Goal: Navigation & Orientation: Find specific page/section

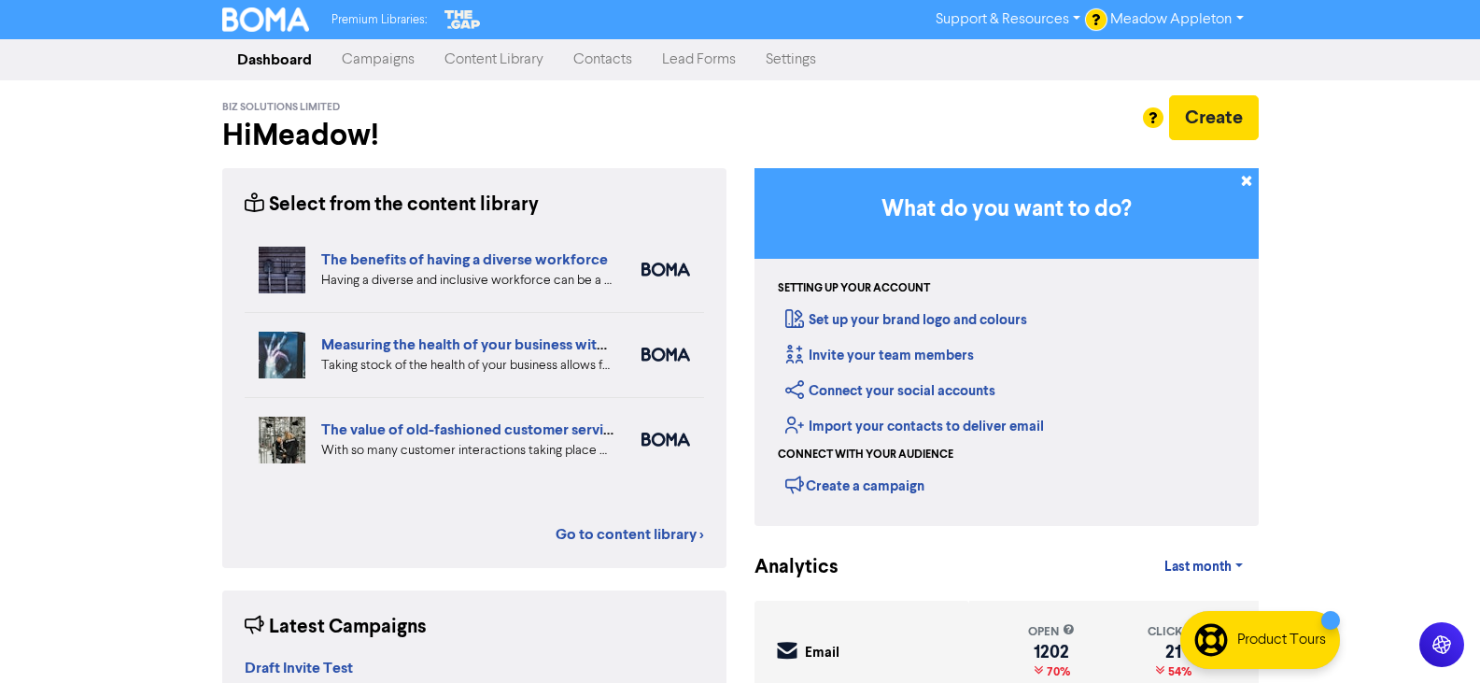
click at [413, 63] on link "Campaigns" at bounding box center [378, 59] width 103 height 37
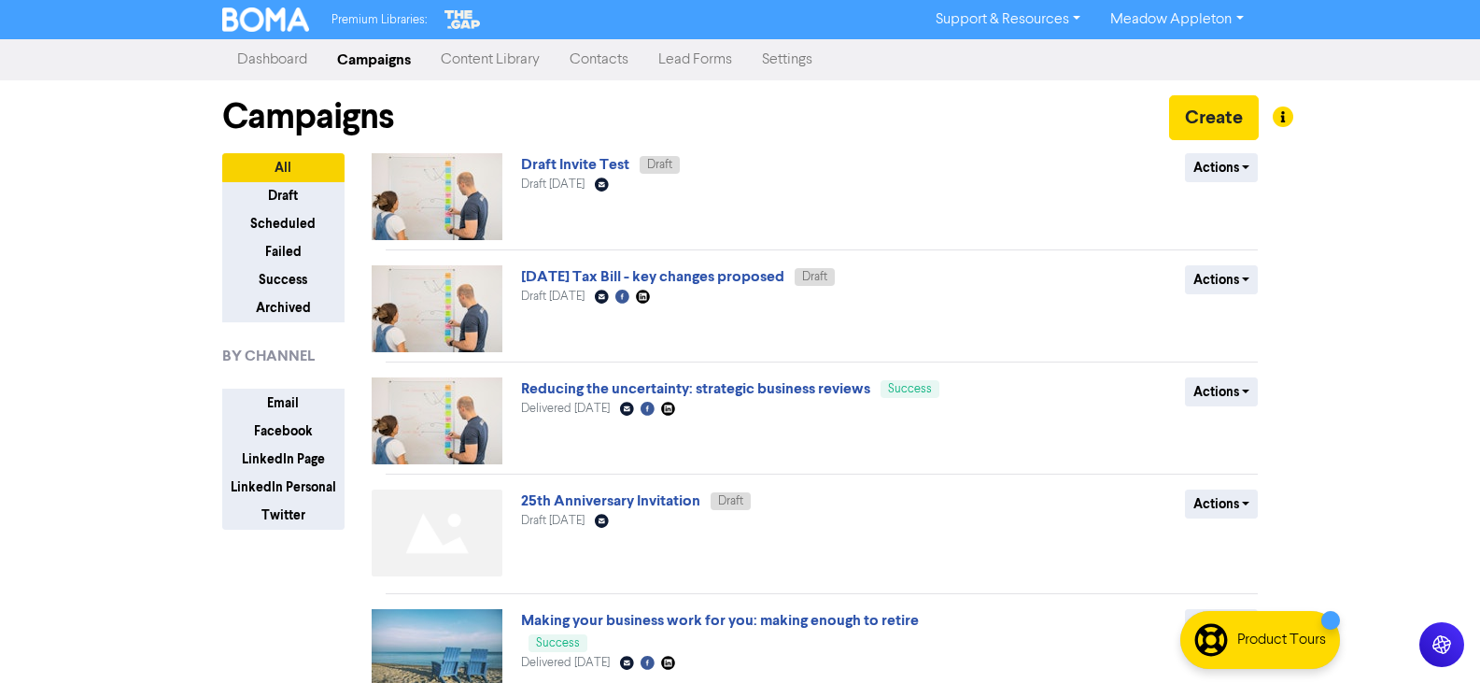
click at [496, 59] on link "Content Library" at bounding box center [490, 59] width 129 height 37
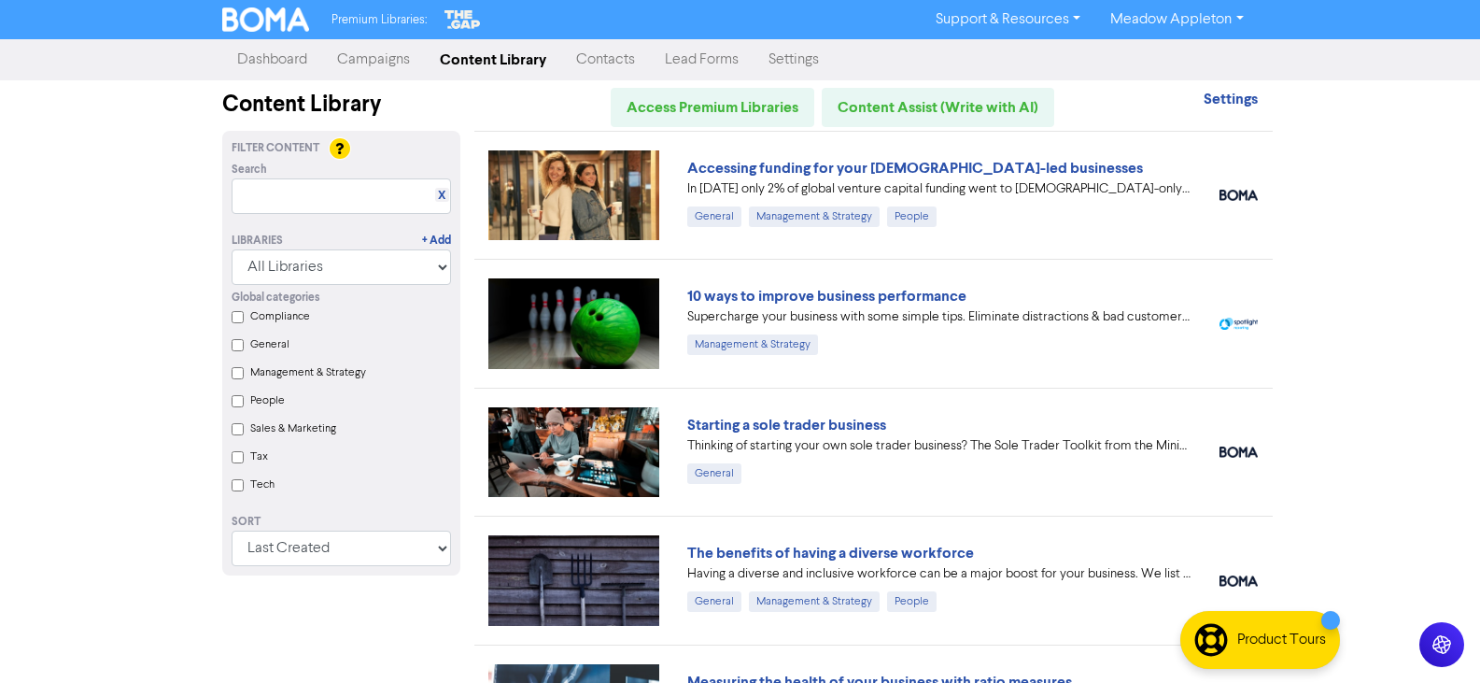
click at [412, 67] on link "Campaigns" at bounding box center [373, 59] width 103 height 37
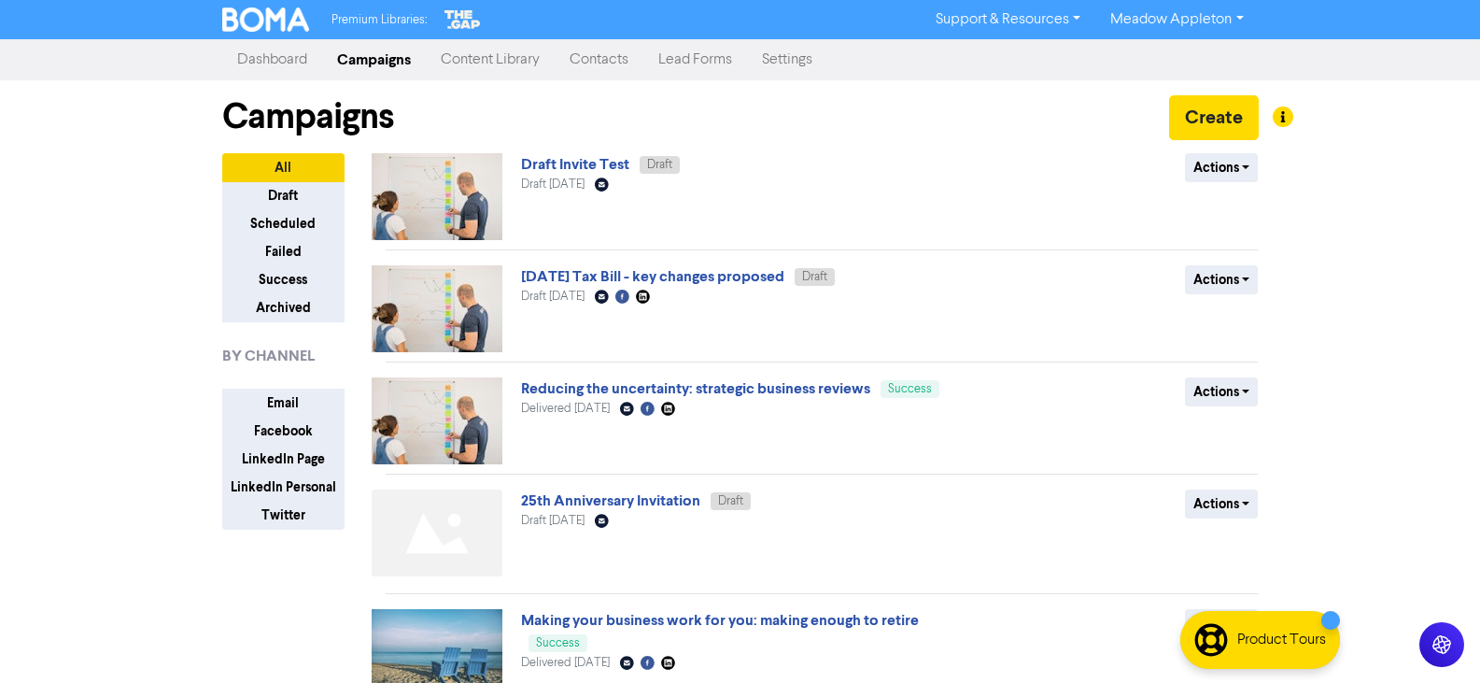
click at [498, 67] on link "Content Library" at bounding box center [490, 59] width 129 height 37
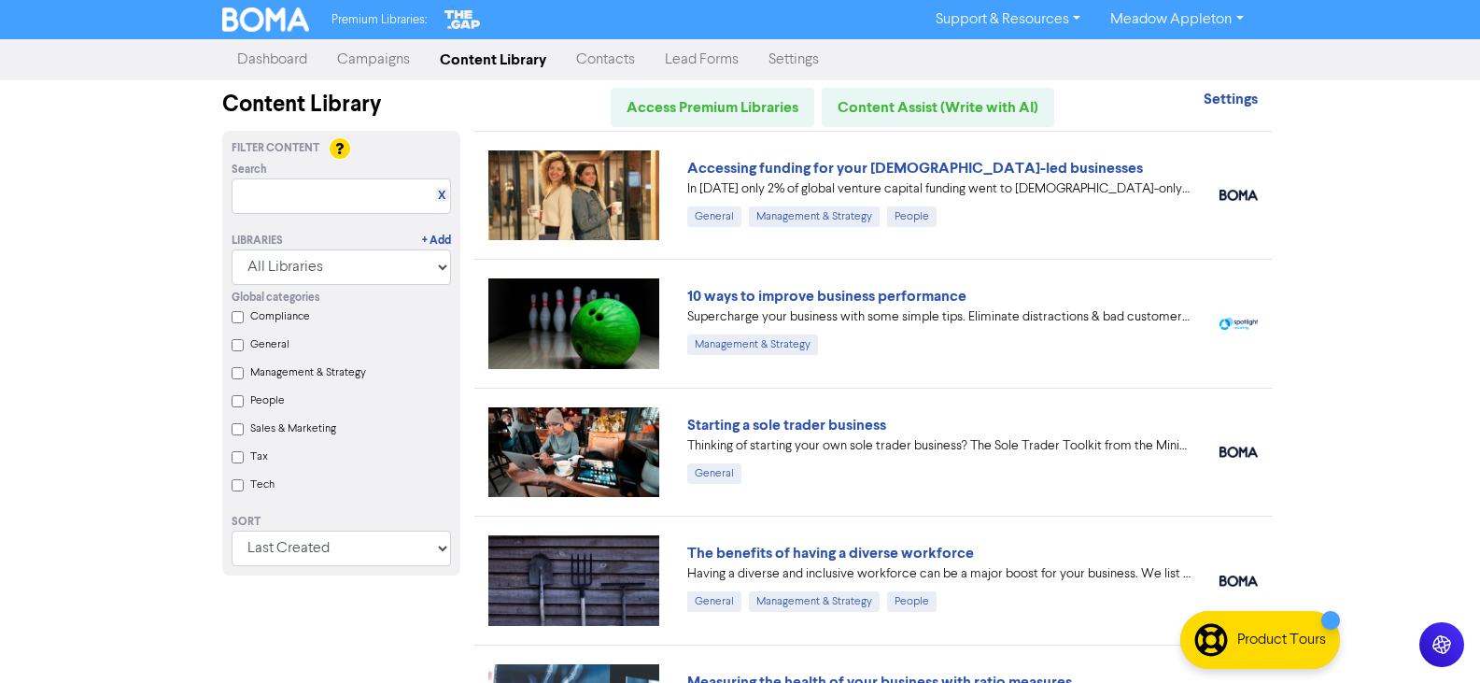
click at [361, 50] on link "Campaigns" at bounding box center [373, 59] width 103 height 37
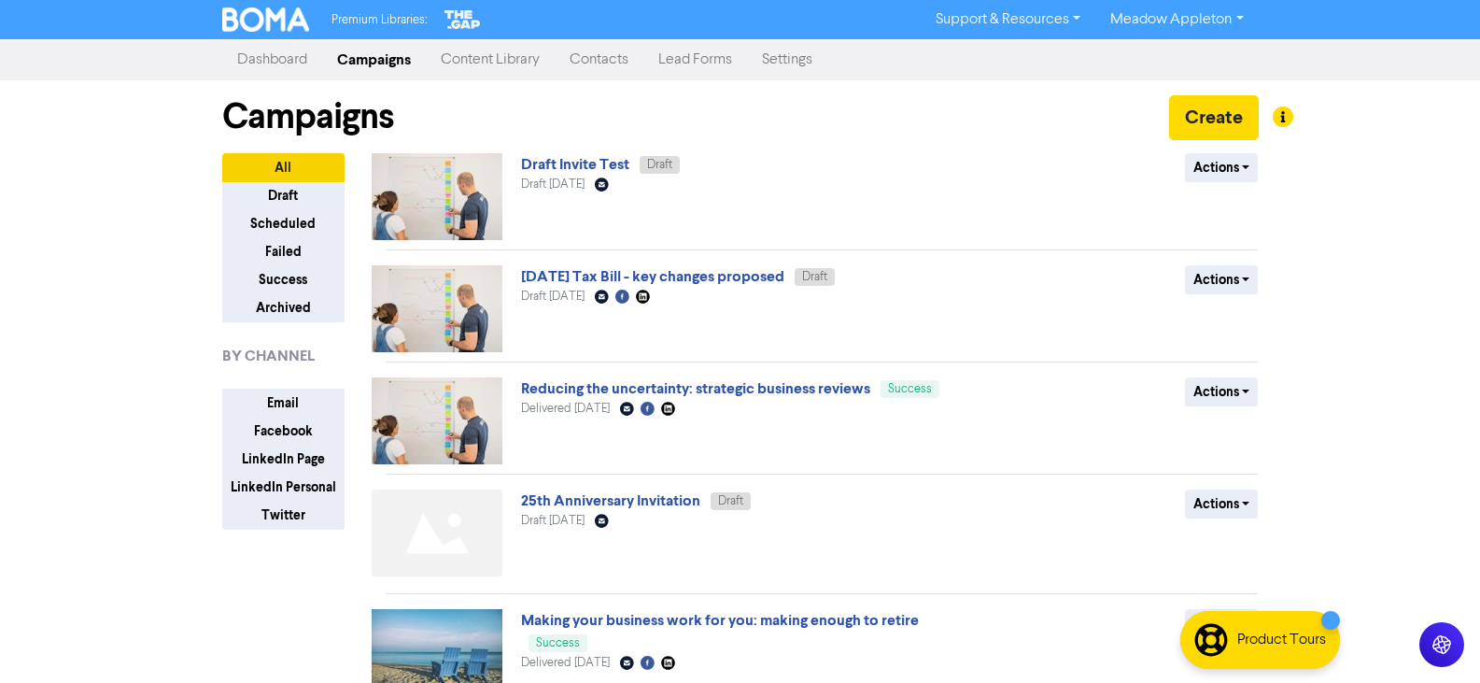
click at [468, 55] on link "Content Library" at bounding box center [490, 59] width 129 height 37
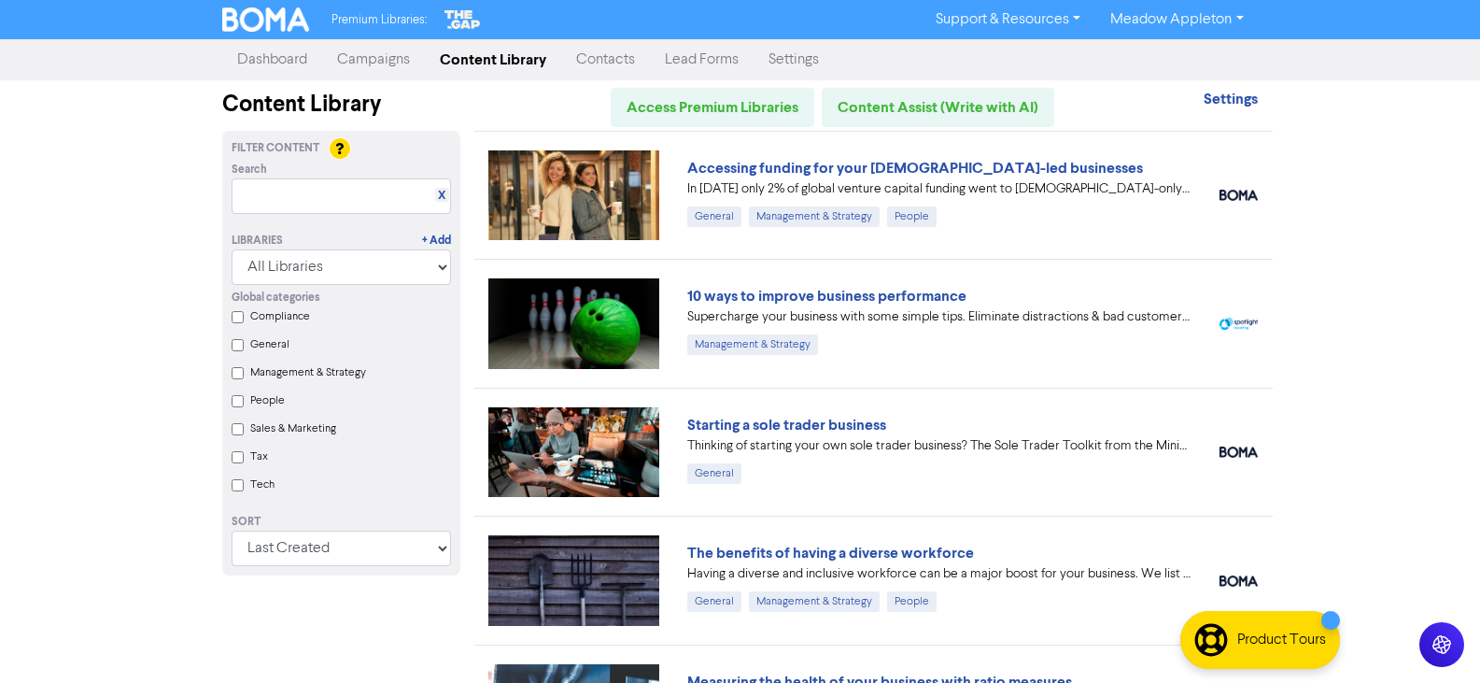
click at [393, 64] on link "Campaigns" at bounding box center [373, 59] width 103 height 37
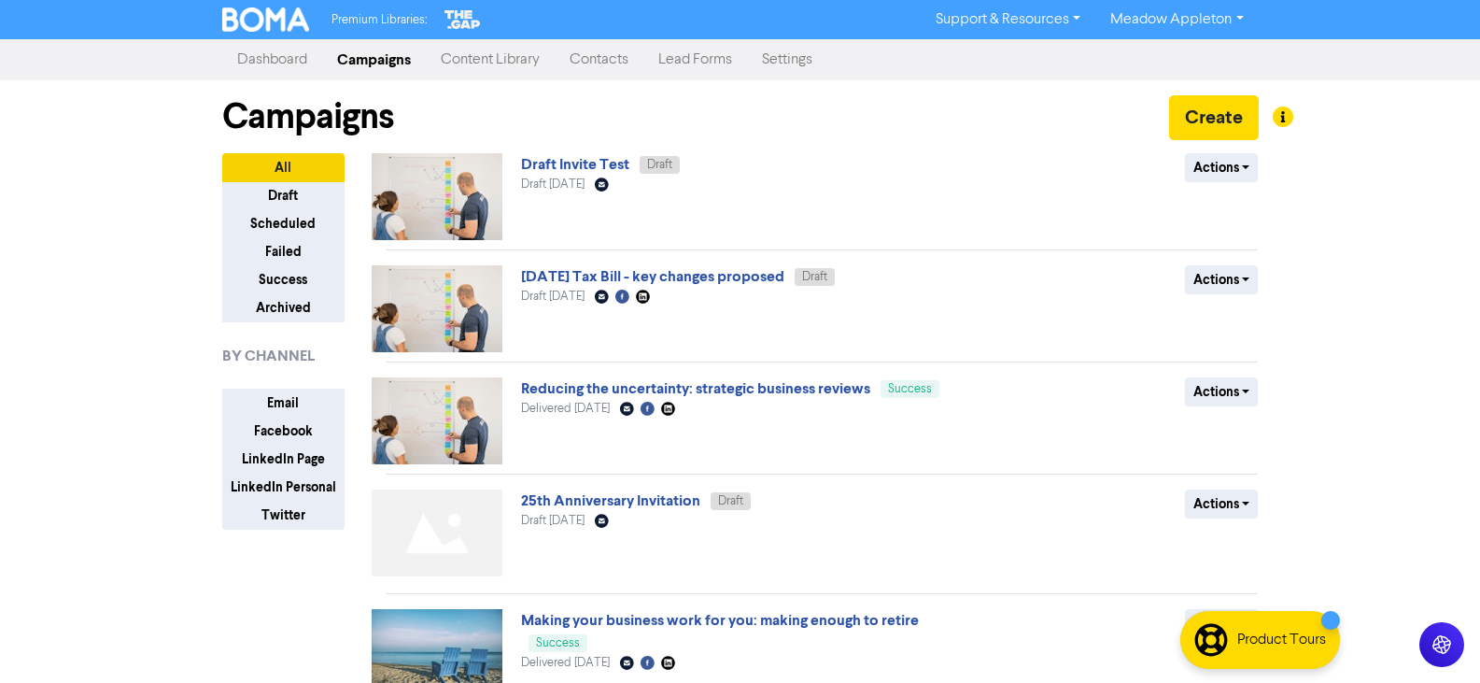
click at [496, 60] on link "Content Library" at bounding box center [490, 59] width 129 height 37
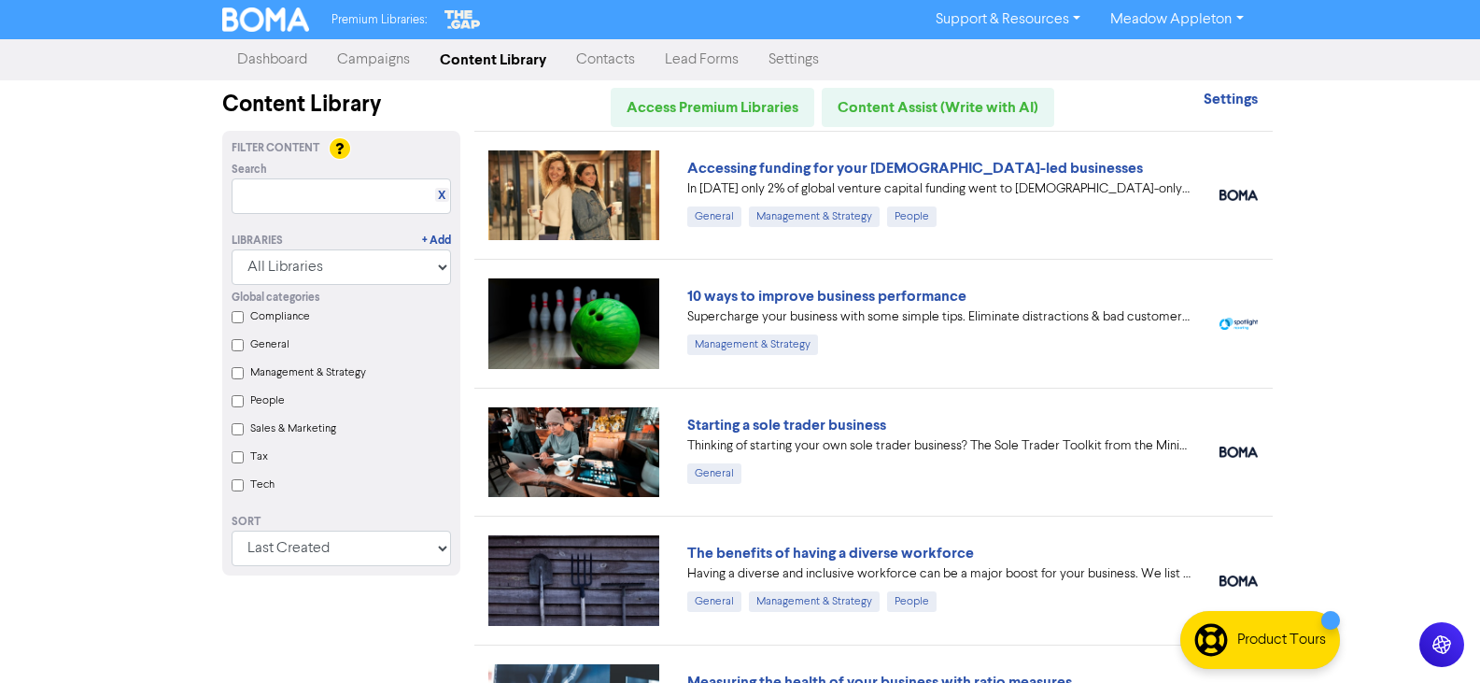
click at [376, 68] on link "Campaigns" at bounding box center [373, 59] width 103 height 37
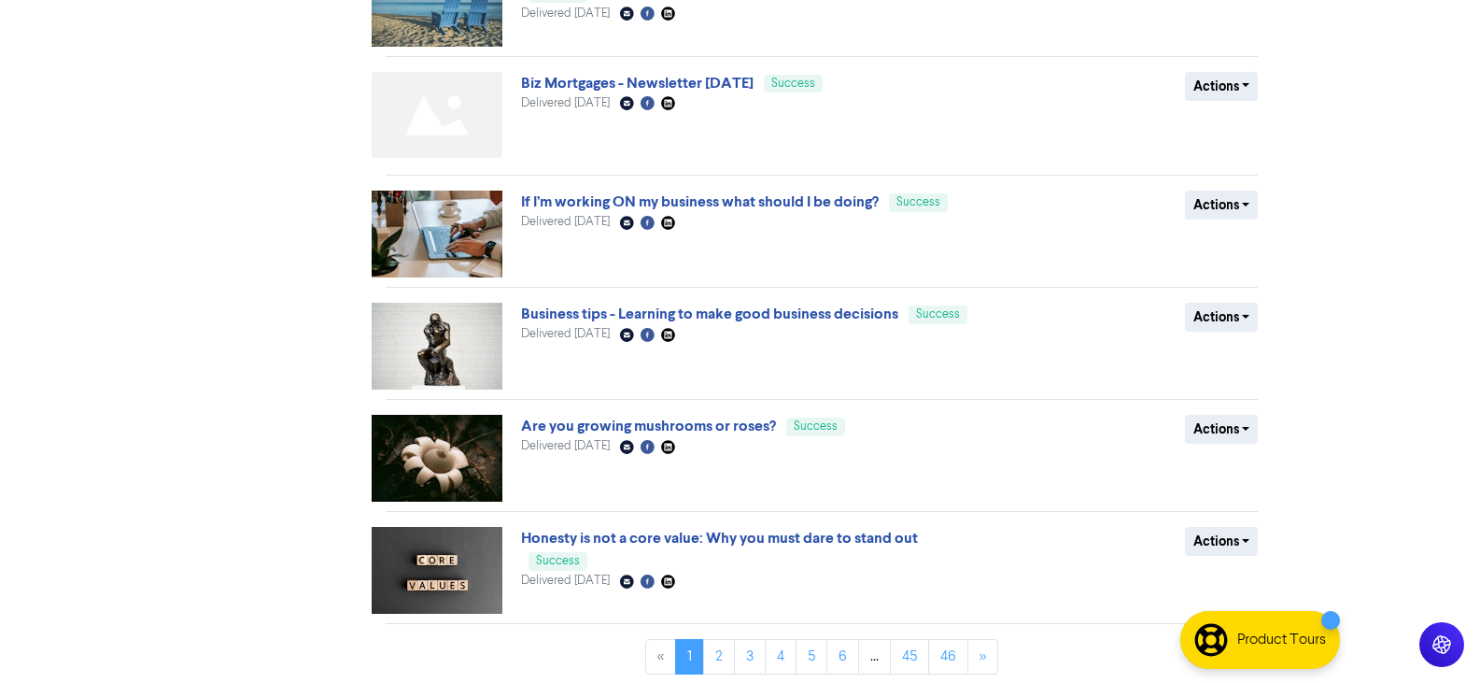
scroll to position [656, 0]
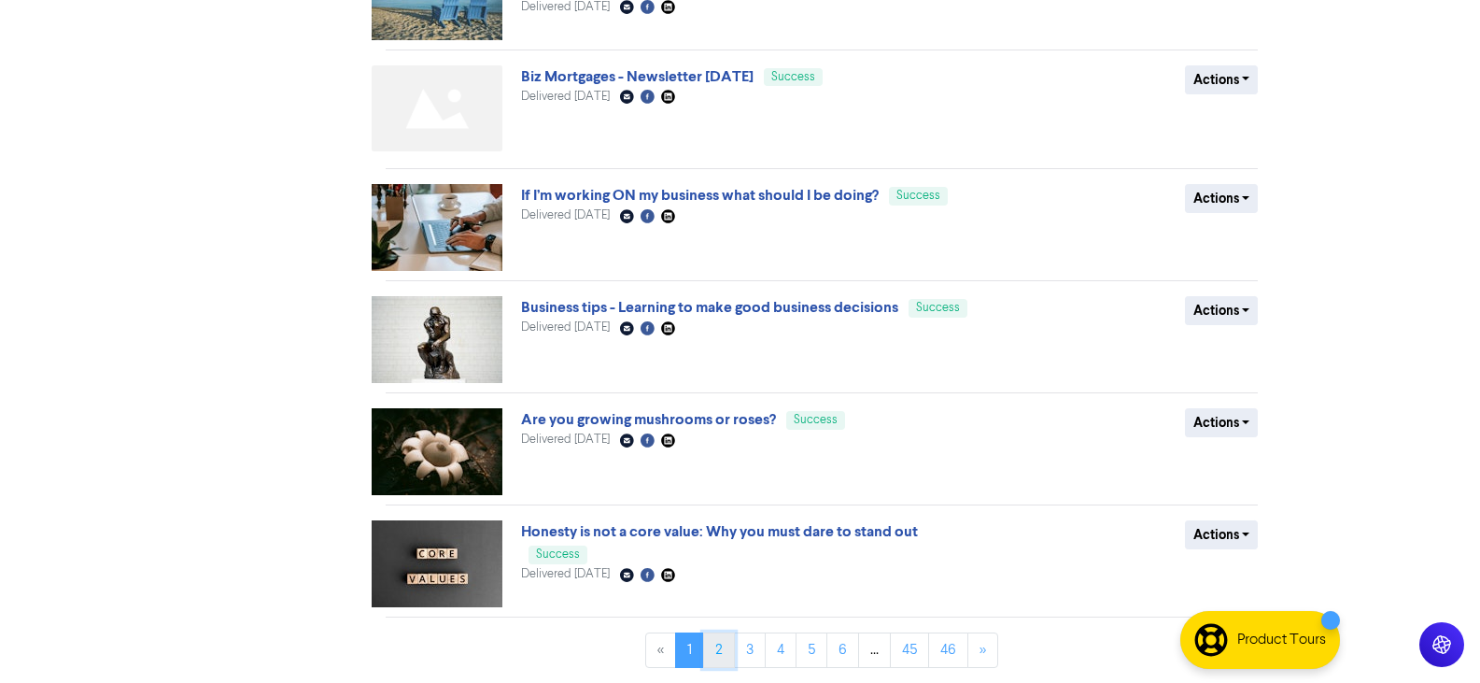
click at [725, 657] on link "2" at bounding box center [719, 649] width 32 height 35
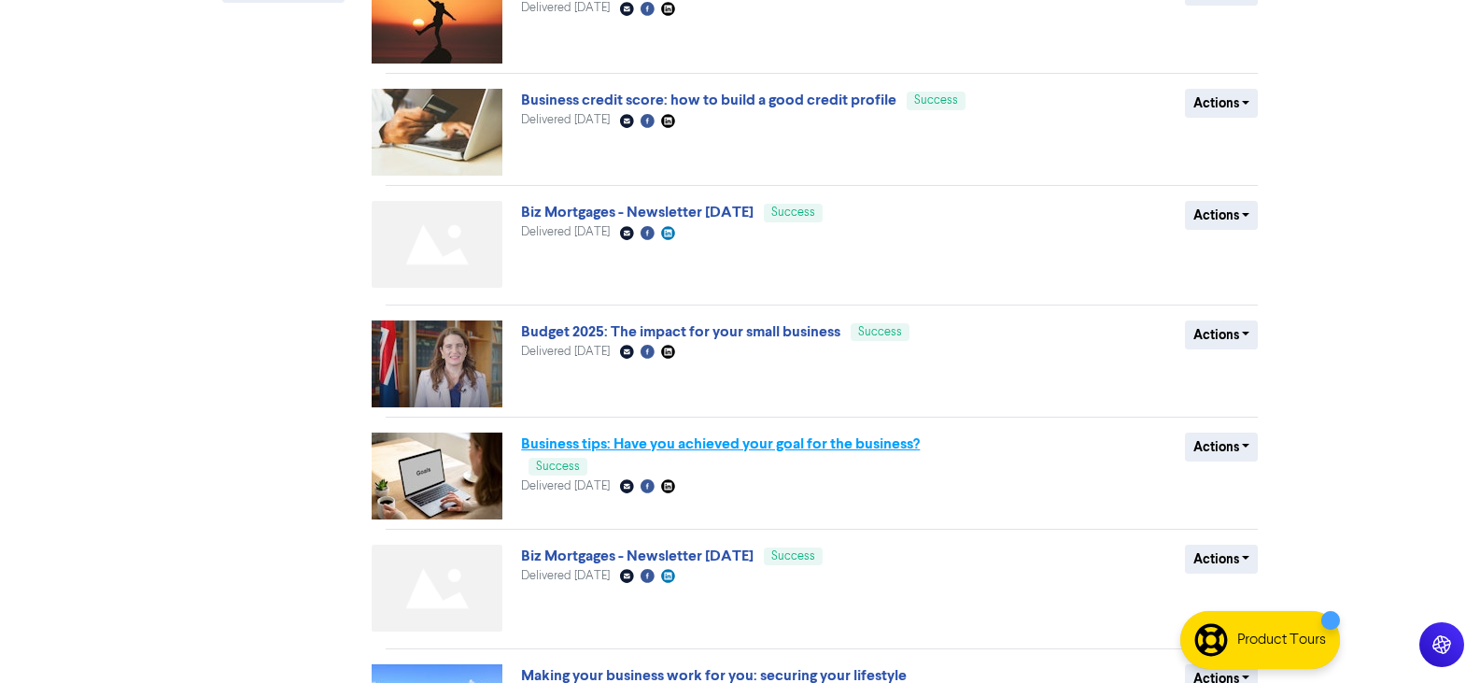
scroll to position [671, 0]
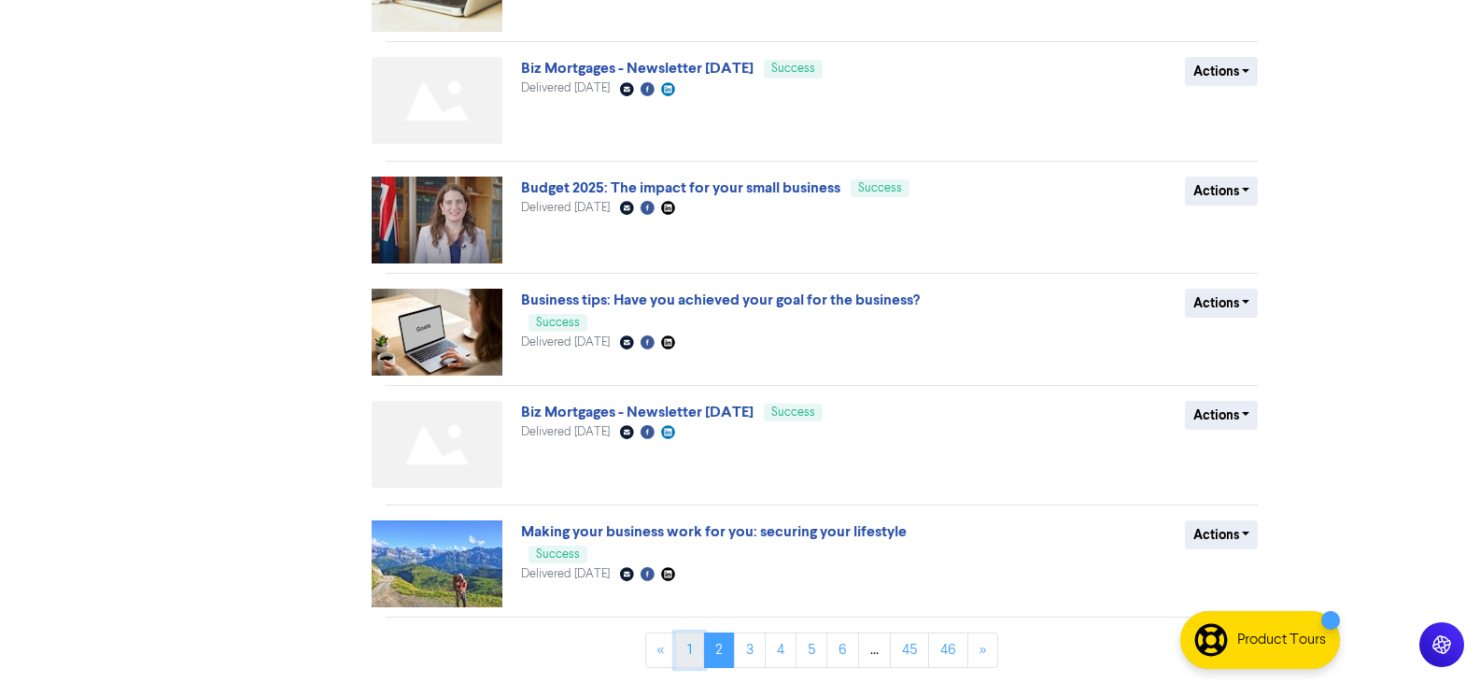
click at [692, 658] on link "1" at bounding box center [689, 649] width 29 height 35
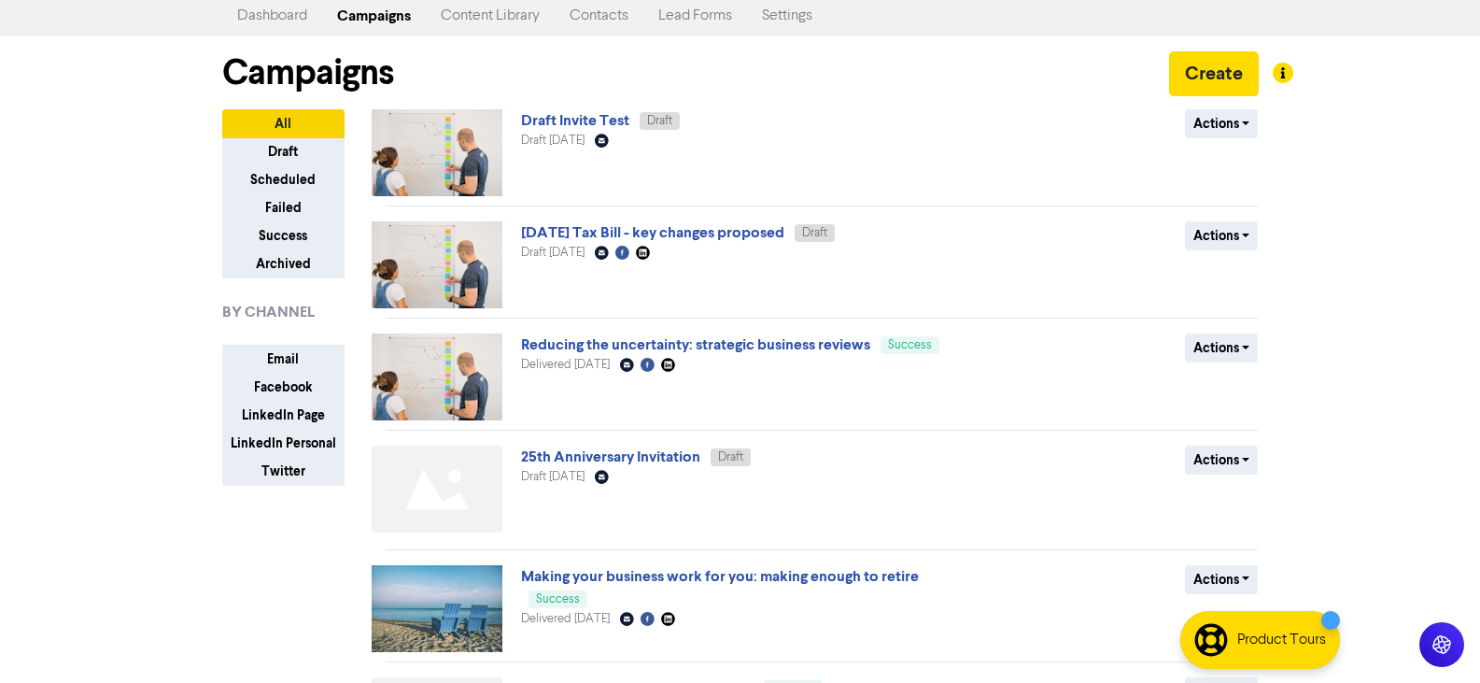
scroll to position [0, 0]
